Goal: Information Seeking & Learning: Compare options

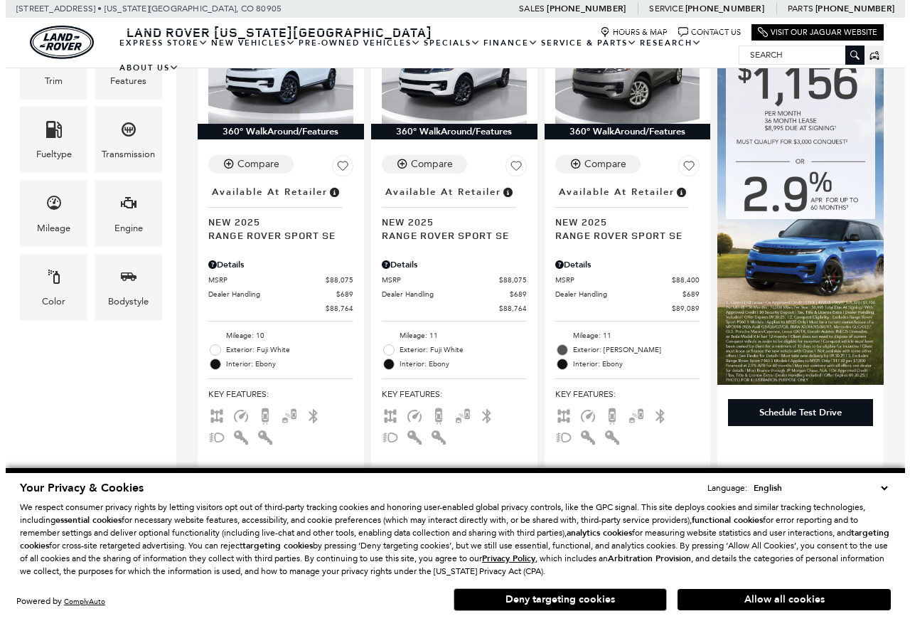
scroll to position [425, 0]
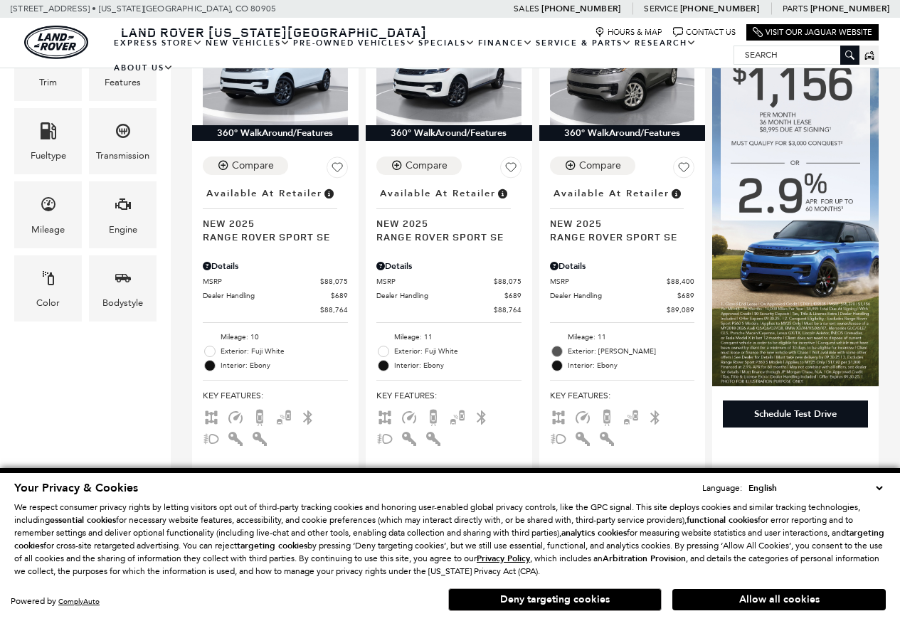
click at [55, 341] on div "Price $88,764 $127,179 Vehicle Status Year Make Model Trim Features Fueltype Tr…" at bounding box center [85, 66] width 171 height 562
click at [651, 604] on button "Deny targeting cookies" at bounding box center [554, 599] width 213 height 23
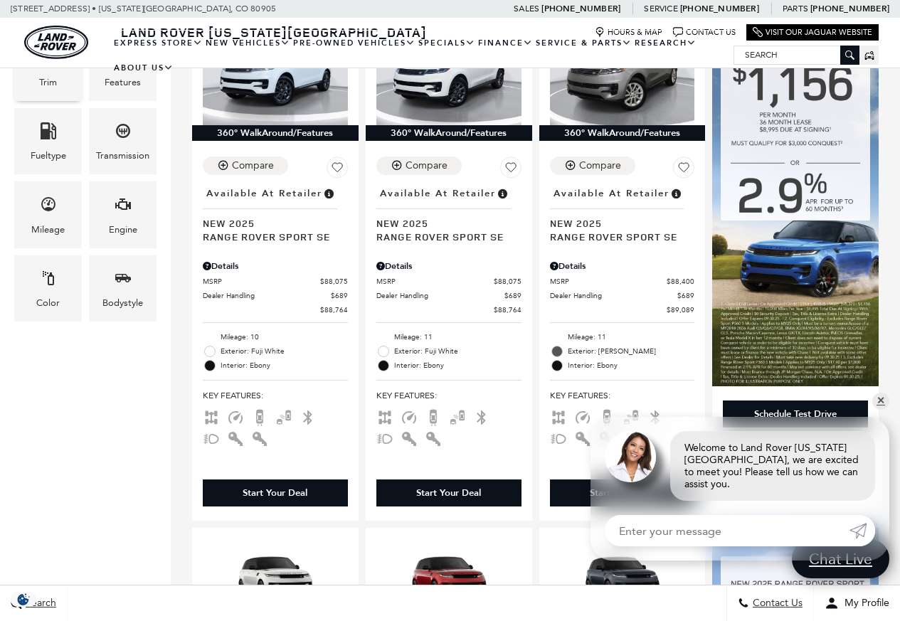
click at [43, 82] on div "Trim" at bounding box center [48, 83] width 18 height 16
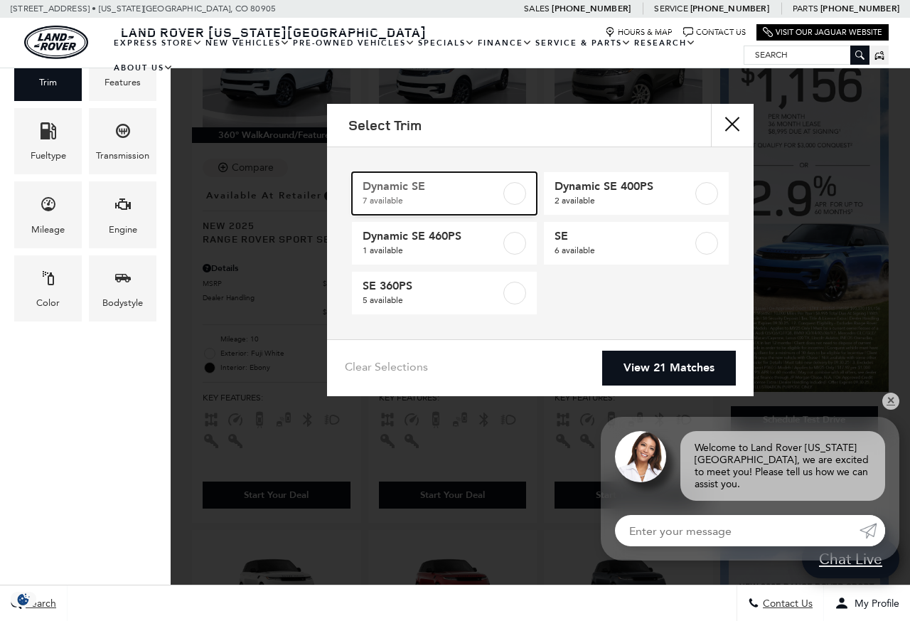
click at [535, 188] on link "Dynamic SE 7 available" at bounding box center [444, 193] width 185 height 43
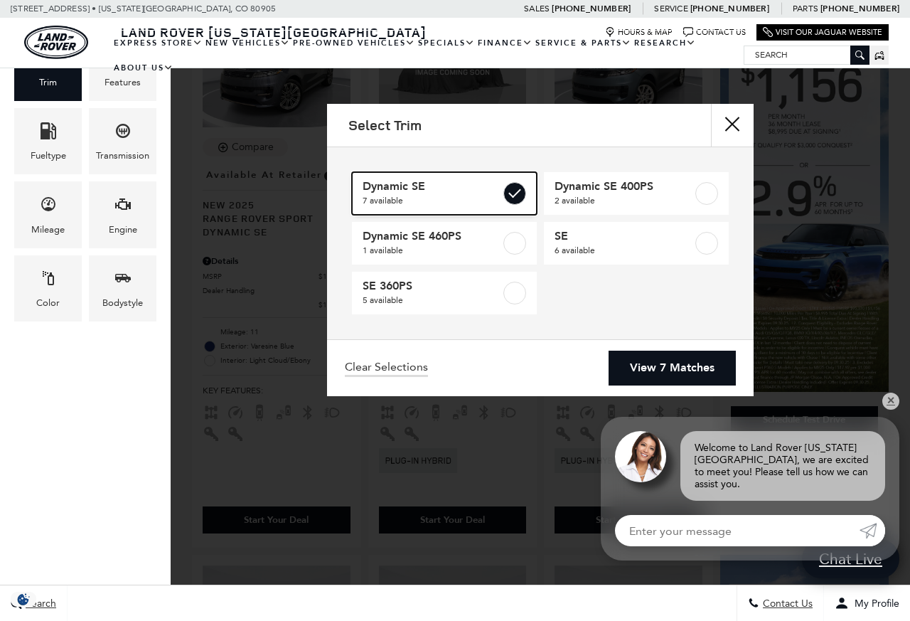
type input "$104,499"
checkbox input "true"
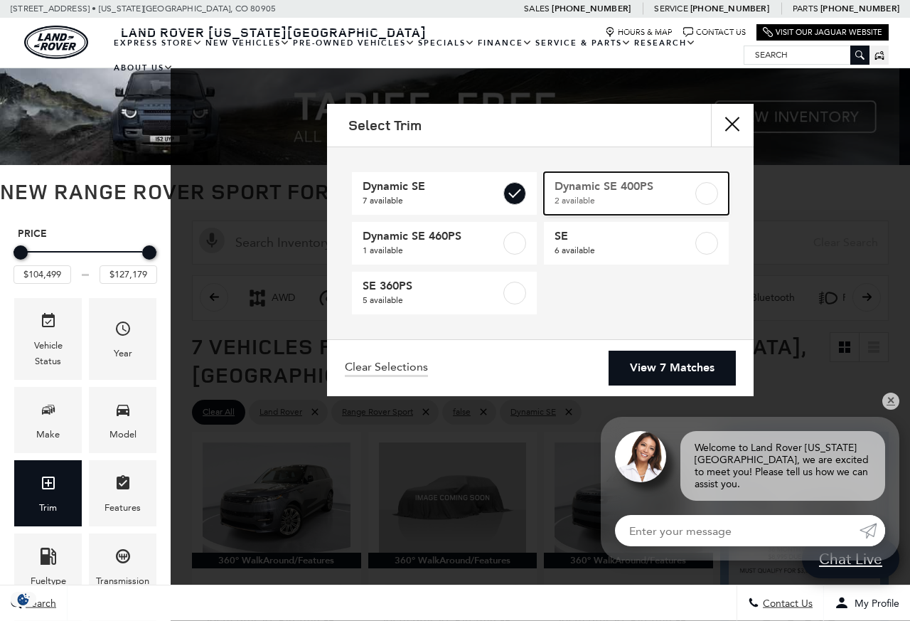
click at [705, 189] on label at bounding box center [706, 193] width 23 height 23
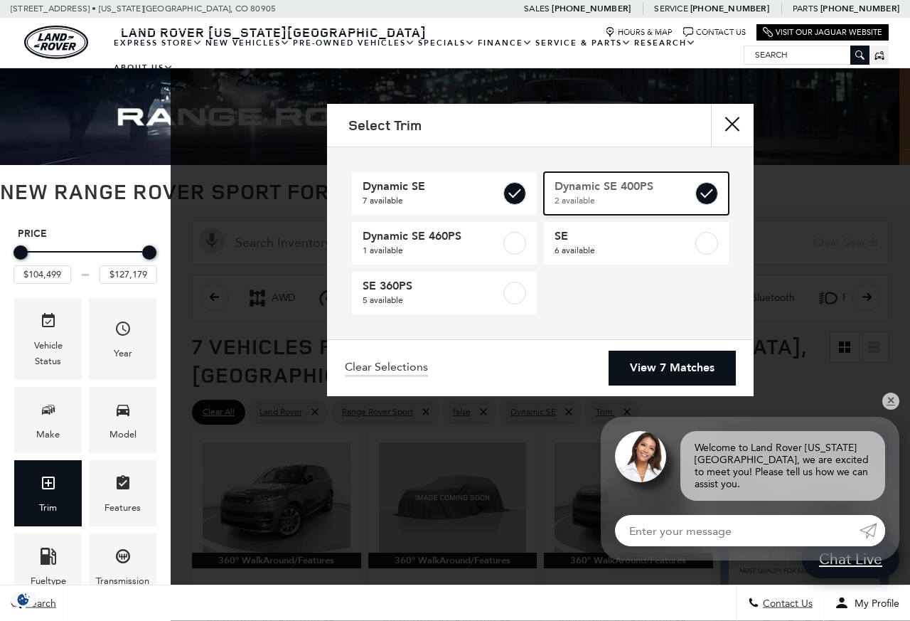
type input "$101,234"
checkbox input "true"
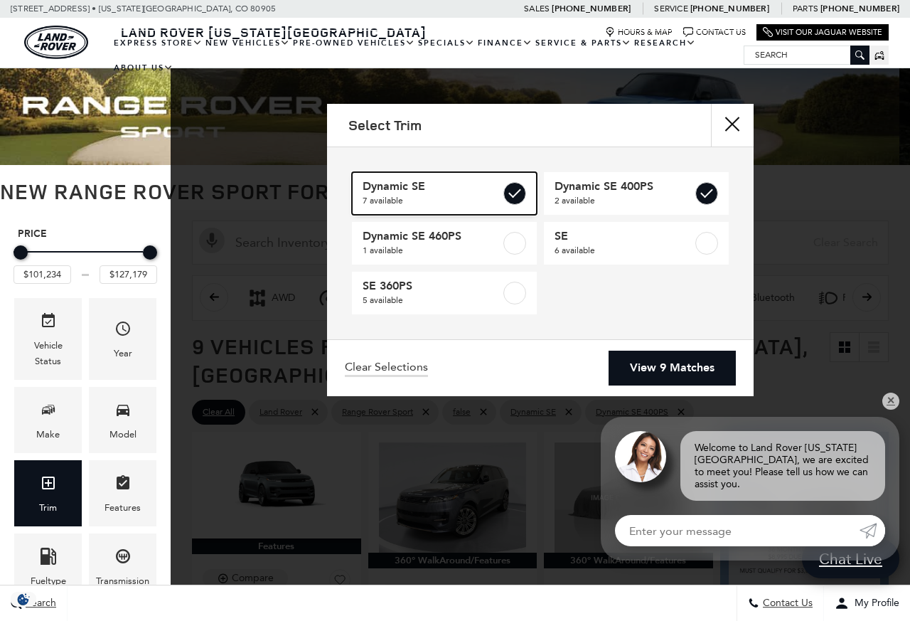
click at [502, 192] on link "Dynamic SE 7 available" at bounding box center [444, 193] width 185 height 43
type input "$107,369"
checkbox input "false"
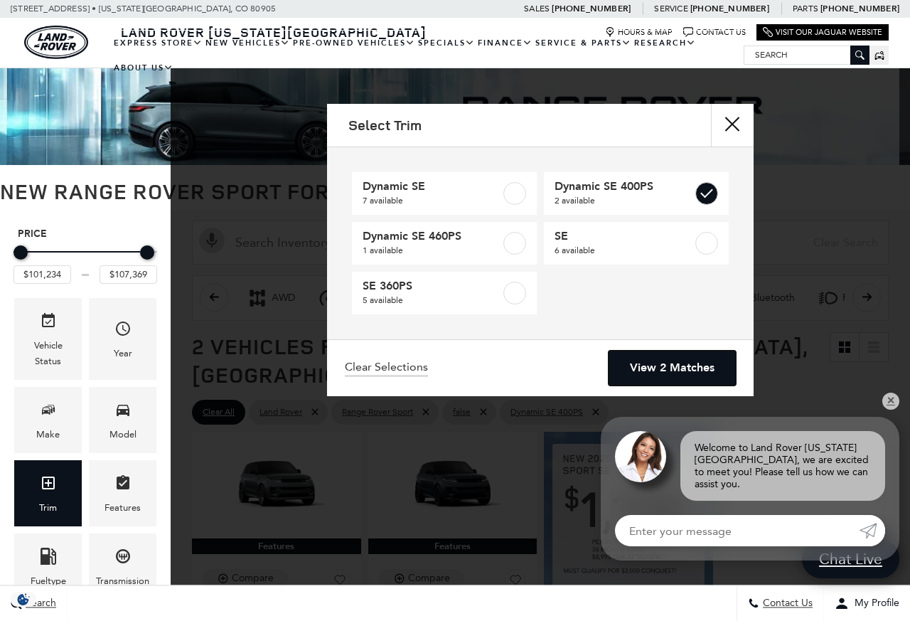
click at [661, 366] on link "View 2 Matches" at bounding box center [672, 368] width 127 height 35
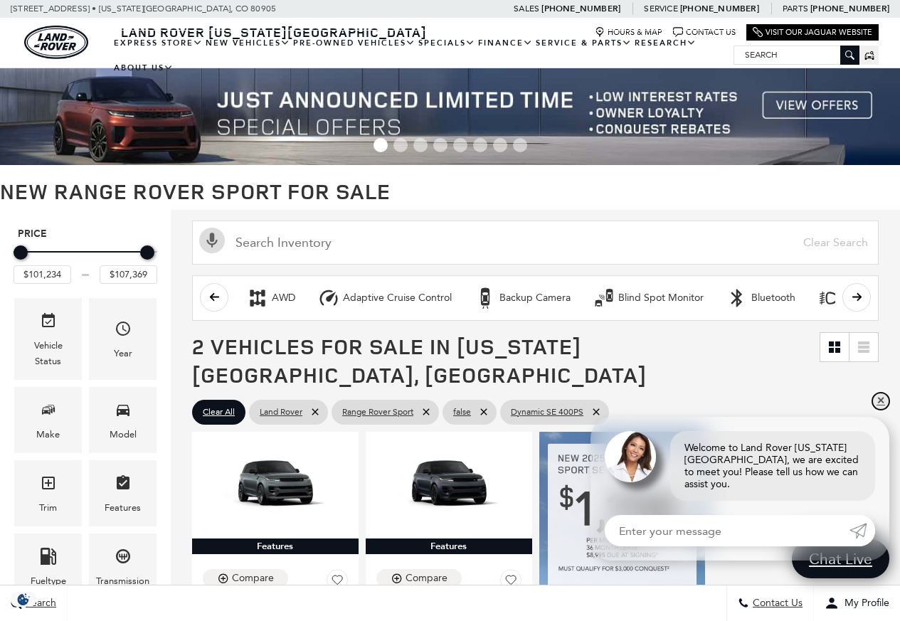
click at [883, 410] on link "✕" at bounding box center [880, 401] width 17 height 17
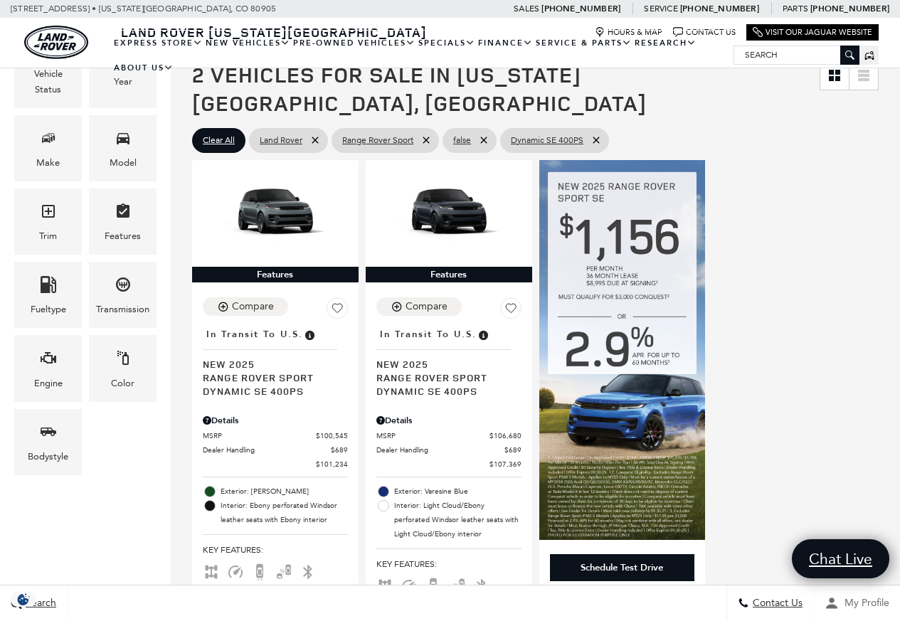
scroll to position [341, 0]
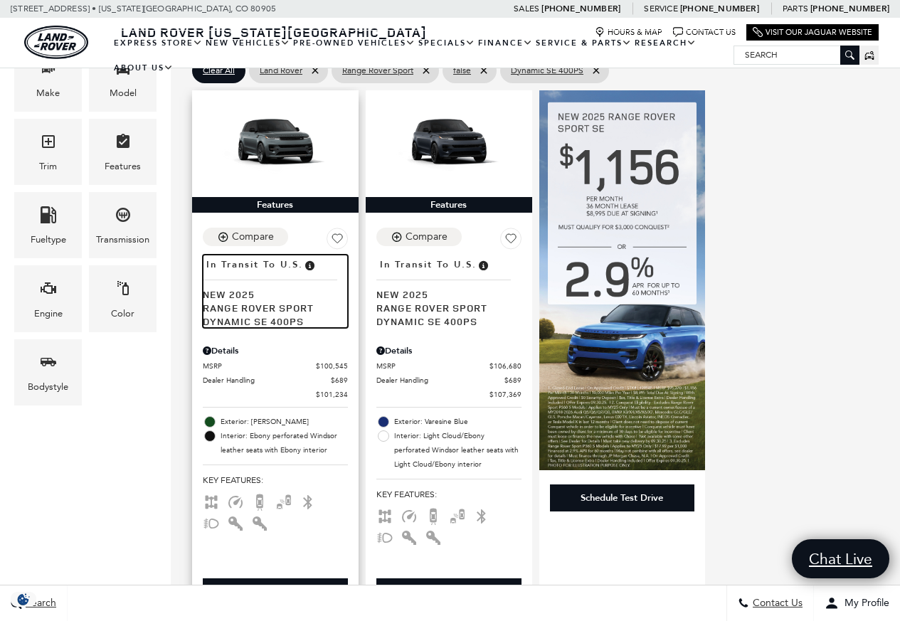
click at [267, 301] on span "Range Rover Sport Dynamic SE 400PS" at bounding box center [270, 314] width 134 height 27
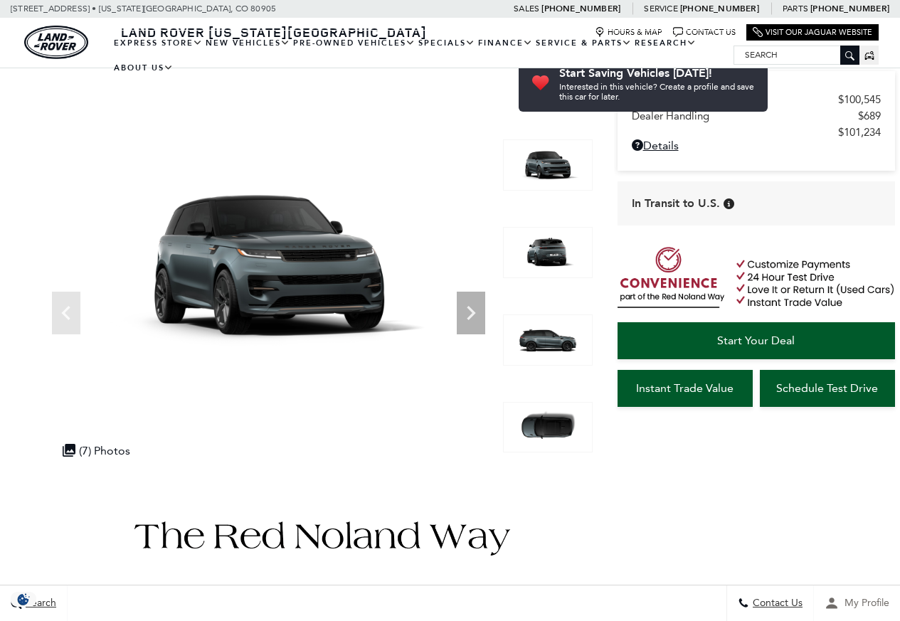
scroll to position [427, 0]
